Goal: Find specific page/section: Find specific page/section

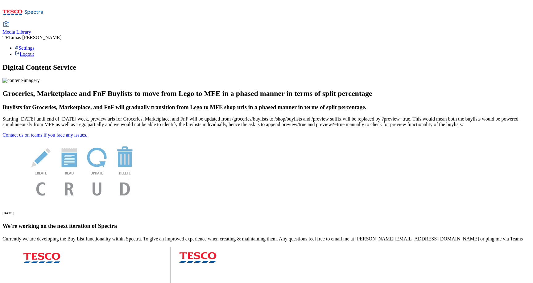
click at [31, 29] on span "Media Library" at bounding box center [16, 31] width 29 height 5
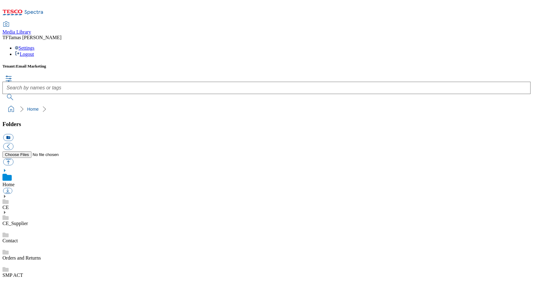
click at [35, 255] on link "Orders and Returns" at bounding box center [21, 257] width 38 height 5
